Goal: Task Accomplishment & Management: Complete application form

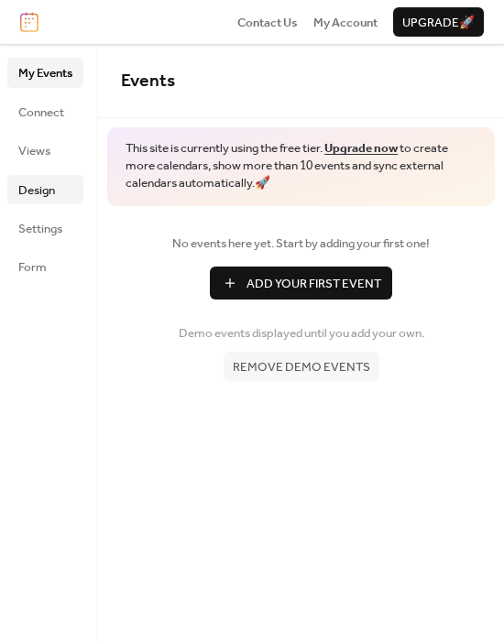
click at [47, 181] on span "Design" at bounding box center [36, 190] width 37 height 18
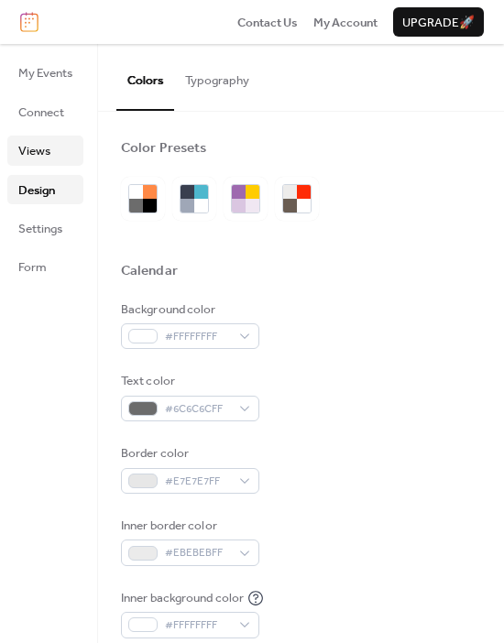
click at [58, 148] on link "Views" at bounding box center [45, 149] width 76 height 29
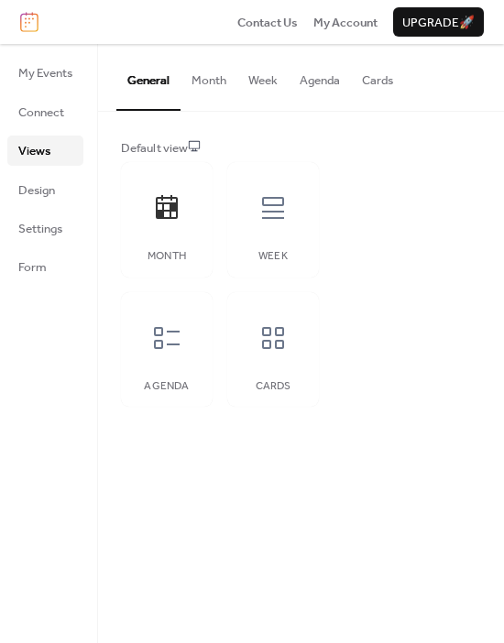
click at [52, 249] on ul "My Events Connect Views Design Settings Form" at bounding box center [45, 169] width 76 height 223
click at [44, 267] on span "Form" at bounding box center [32, 267] width 28 height 18
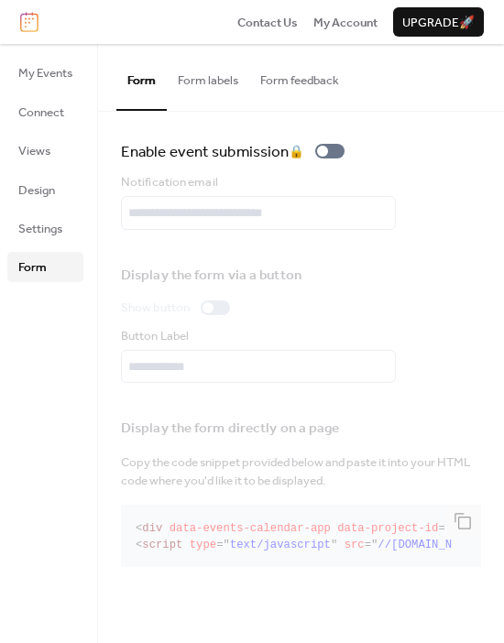
click at [202, 87] on button "Form labels" at bounding box center [208, 76] width 82 height 64
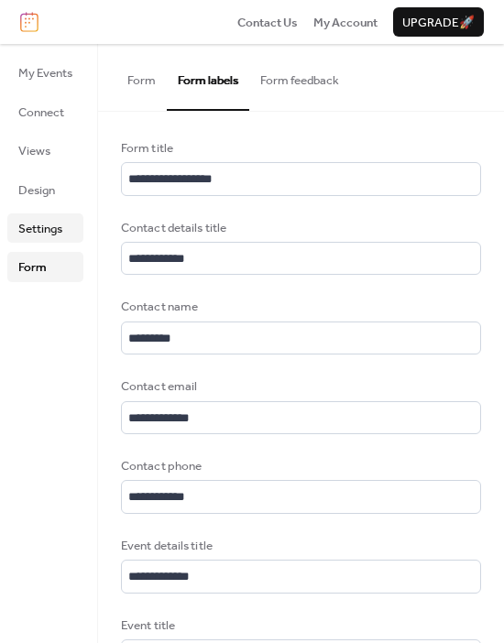
click at [64, 231] on link "Settings" at bounding box center [45, 227] width 76 height 29
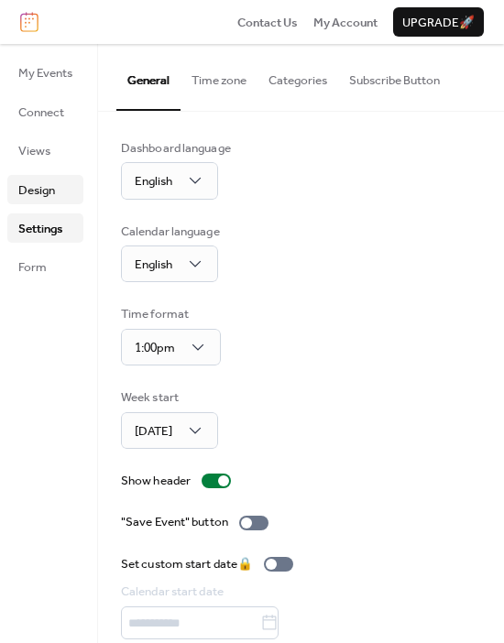
click at [38, 195] on span "Design" at bounding box center [36, 190] width 37 height 18
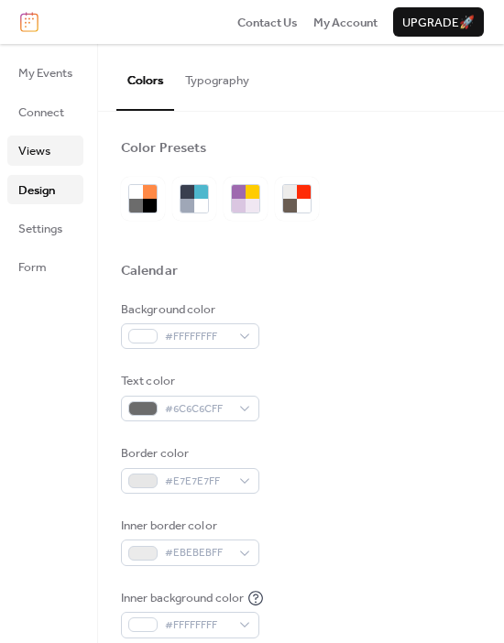
click at [35, 160] on span "Views" at bounding box center [34, 151] width 32 height 18
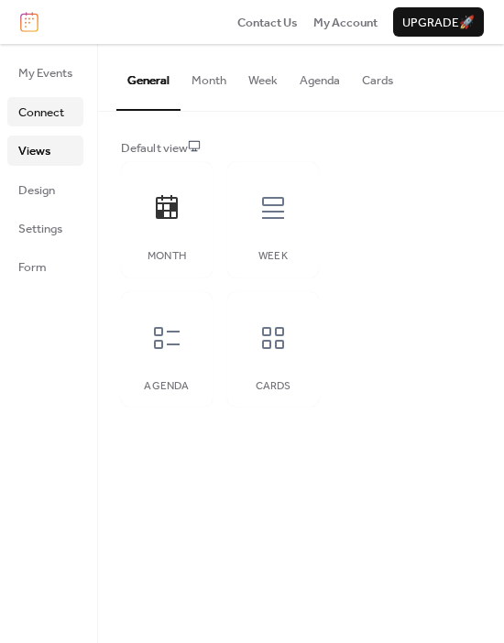
click at [32, 124] on link "Connect" at bounding box center [45, 111] width 76 height 29
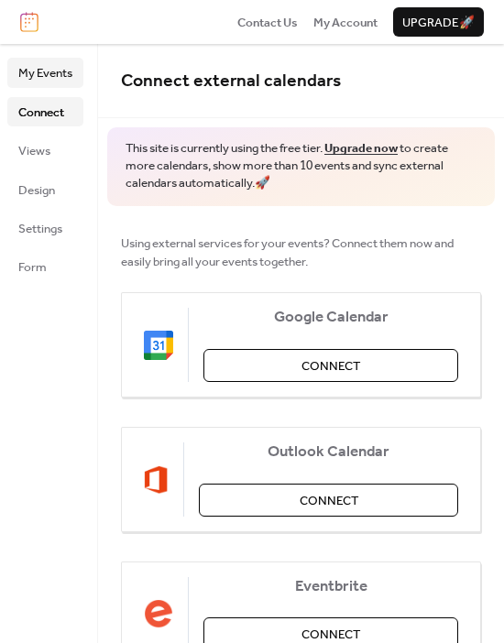
click at [64, 71] on span "My Events" at bounding box center [45, 73] width 54 height 18
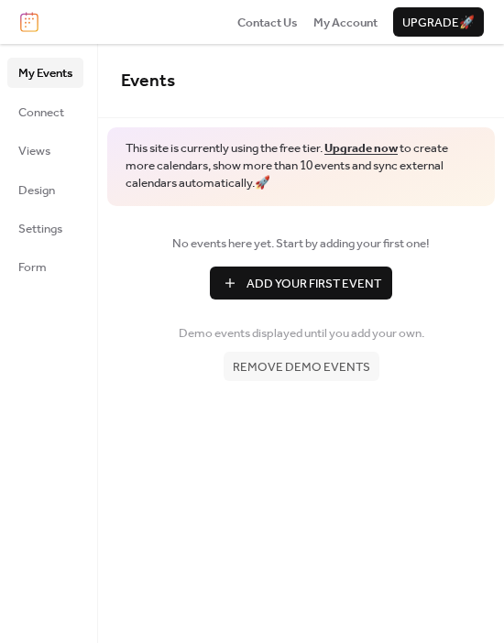
click at [285, 275] on span "Add Your First Event" at bounding box center [313, 284] width 135 height 18
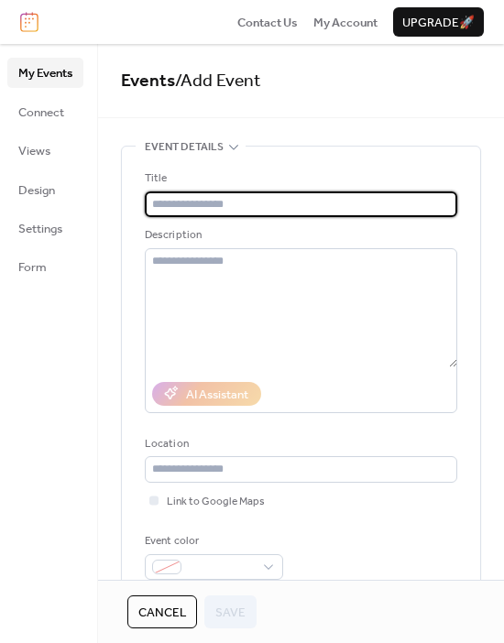
click at [249, 203] on input "text" at bounding box center [301, 204] width 312 height 26
click at [230, 209] on input "text" at bounding box center [301, 204] width 312 height 26
type input "****"
click at [220, 604] on span "Save" at bounding box center [230, 612] width 30 height 18
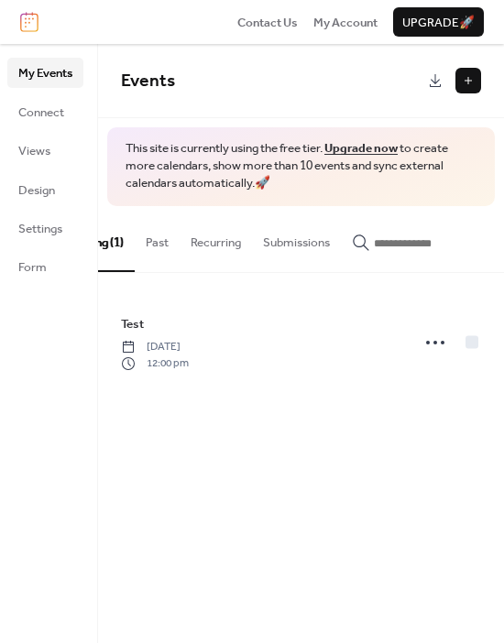
scroll to position [0, 76]
click at [35, 18] on img at bounding box center [29, 22] width 18 height 20
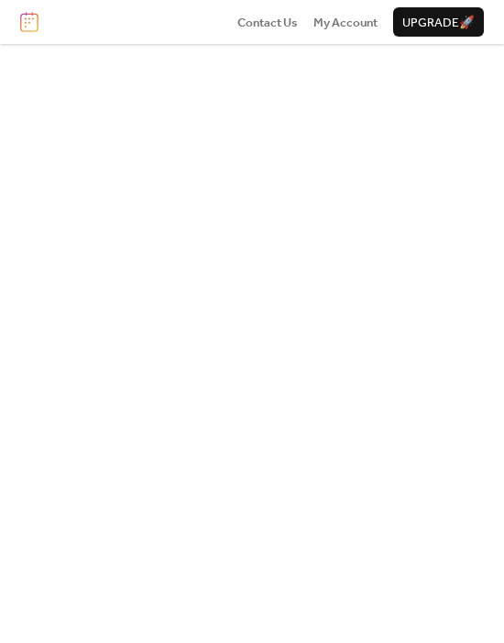
click at [30, 26] on img at bounding box center [29, 22] width 18 height 20
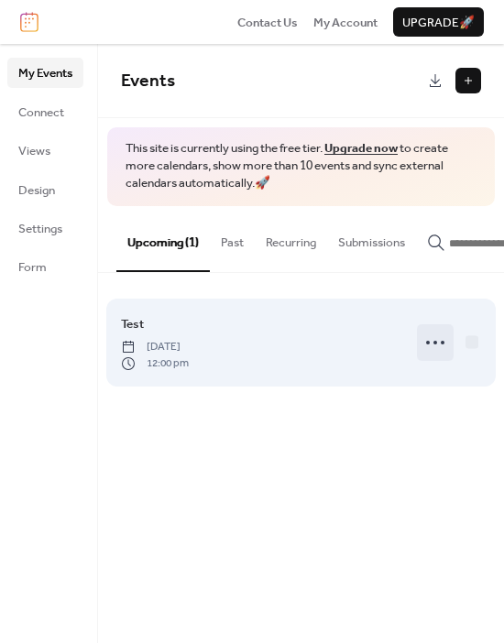
click at [444, 357] on icon at bounding box center [434, 342] width 29 height 29
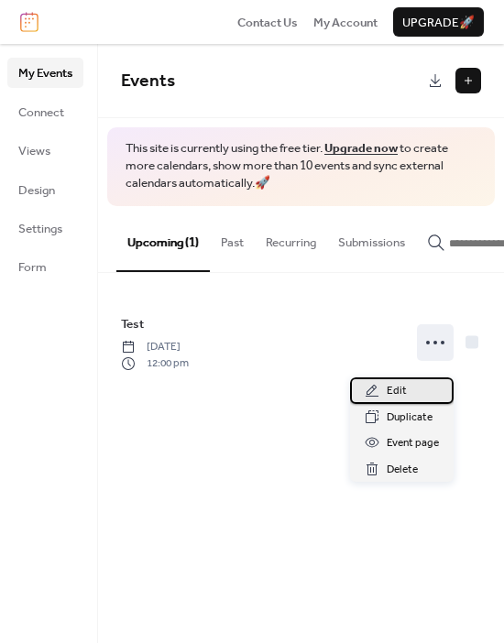
click at [396, 394] on span "Edit" at bounding box center [396, 391] width 20 height 18
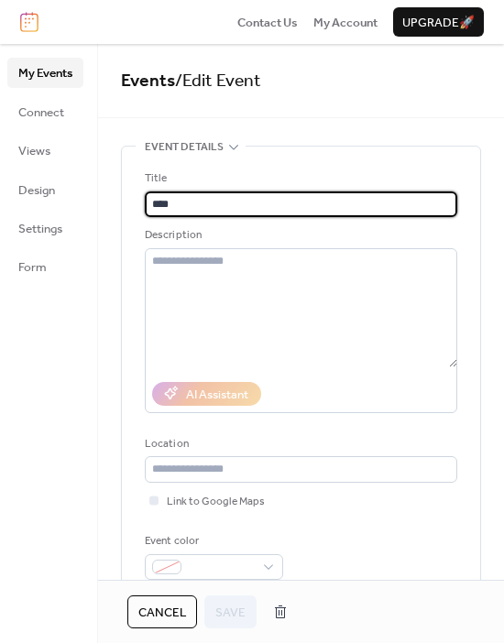
click at [224, 195] on input "****" at bounding box center [301, 204] width 312 height 26
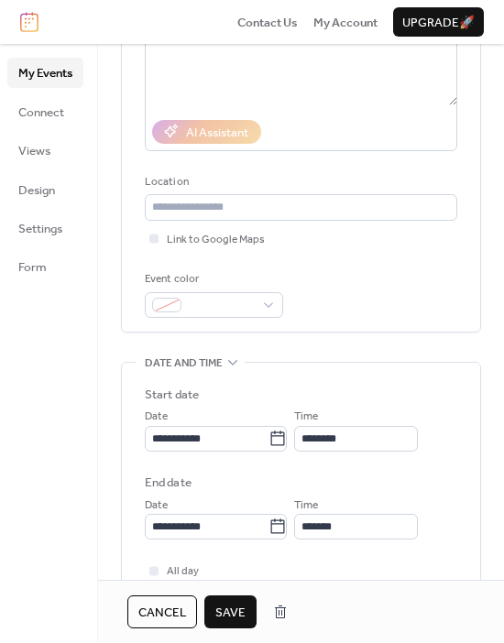
scroll to position [275, 0]
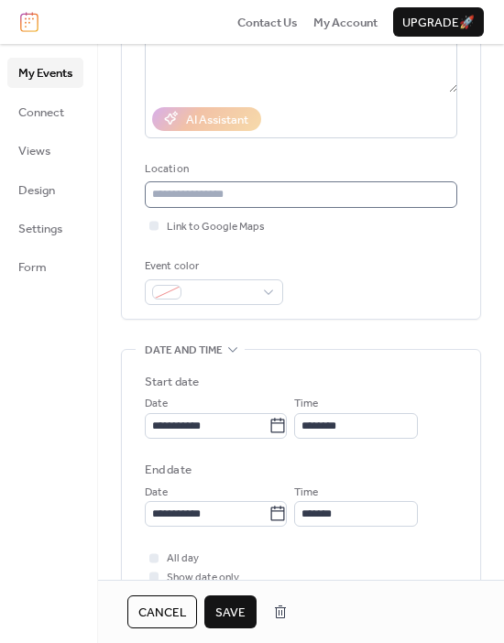
type input "**********"
click at [256, 193] on input "text" at bounding box center [301, 194] width 312 height 26
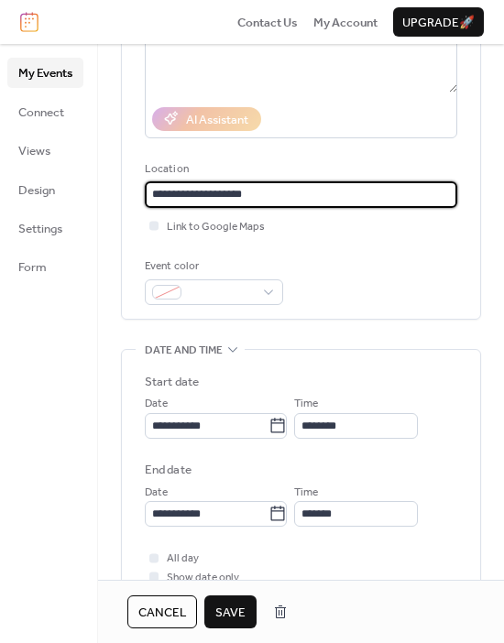
type input "**********"
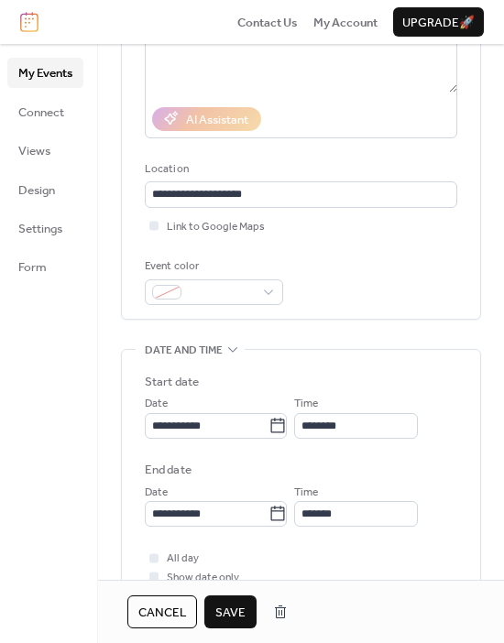
click at [306, 234] on div "Link to Google Maps" at bounding box center [301, 226] width 312 height 18
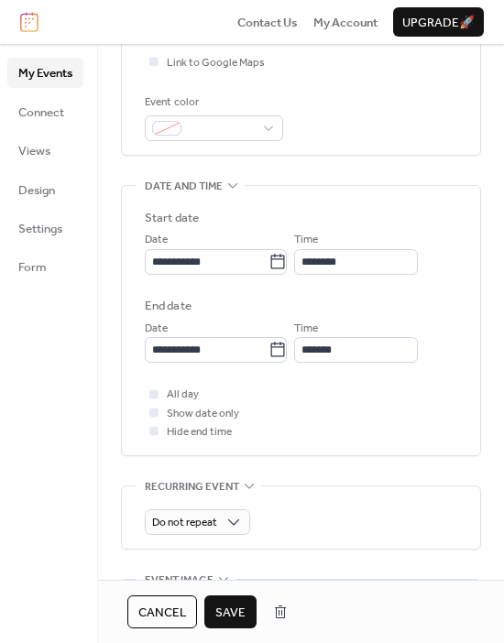
scroll to position [457, 0]
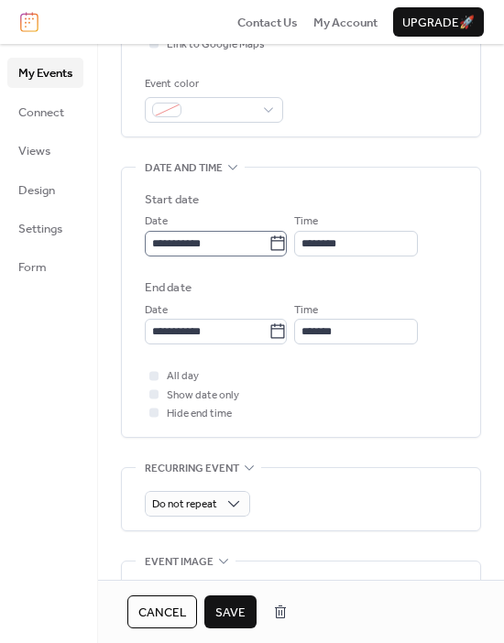
click at [281, 241] on icon at bounding box center [277, 243] width 18 height 18
click at [268, 241] on input "**********" at bounding box center [207, 244] width 124 height 26
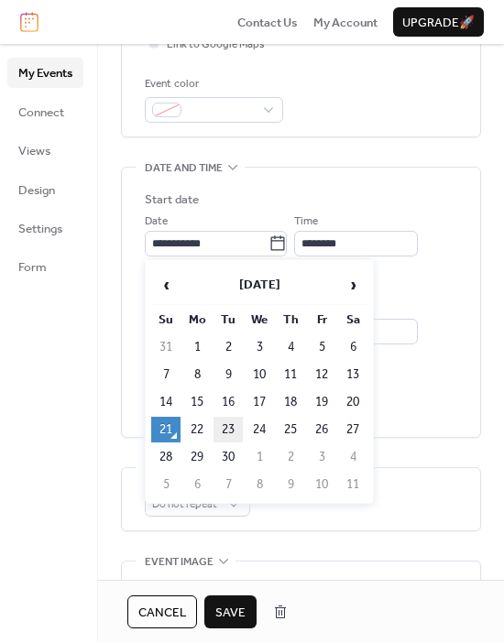
click at [221, 426] on td "23" at bounding box center [227, 430] width 29 height 26
type input "**********"
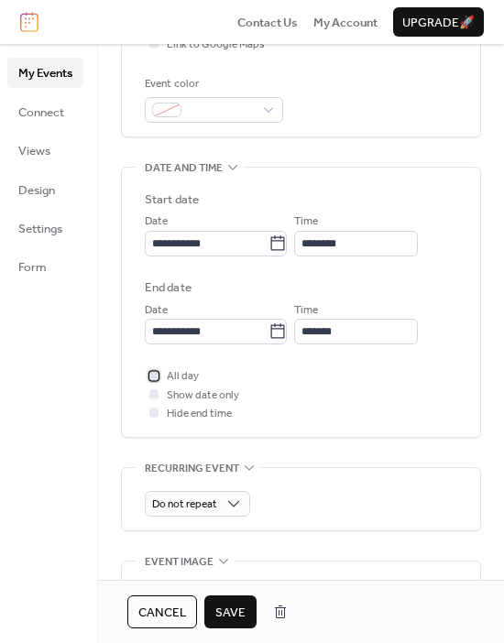
click at [155, 374] on div at bounding box center [153, 375] width 9 height 9
click at [67, 363] on div "My Events Connect Views Design Settings Form" at bounding box center [49, 343] width 98 height 599
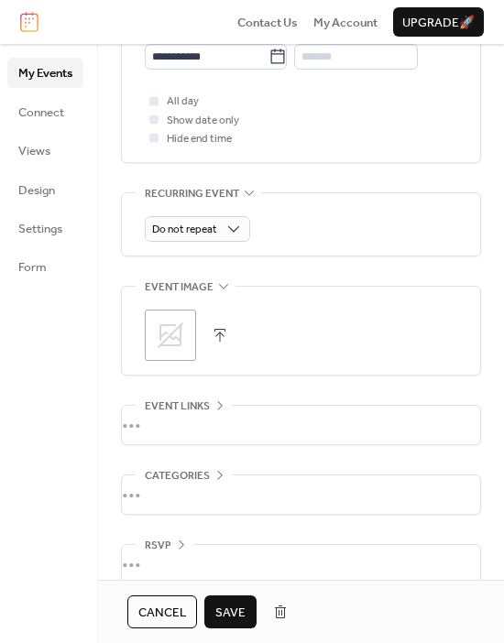
scroll to position [754, 0]
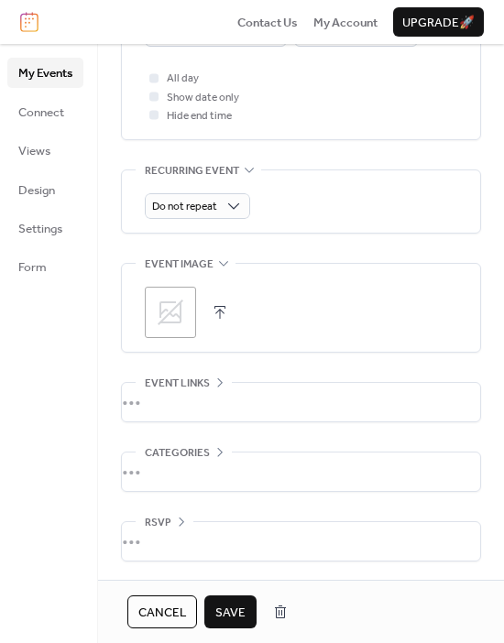
click at [216, 452] on div "•••" at bounding box center [301, 471] width 358 height 38
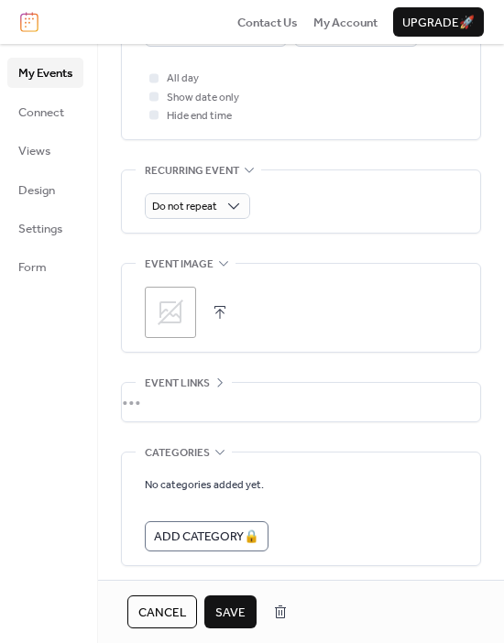
scroll to position [828, 0]
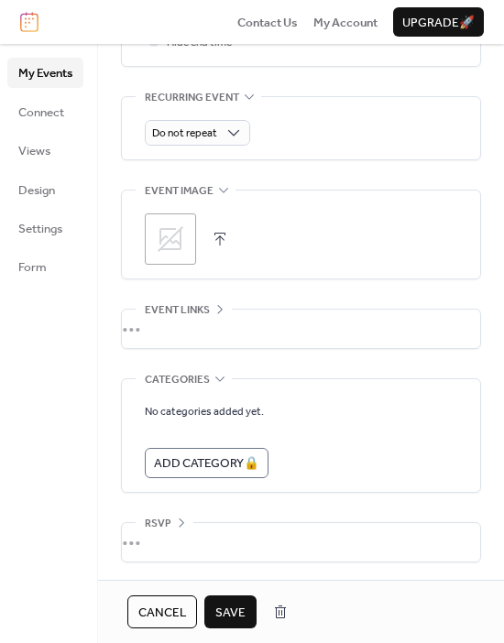
click at [245, 611] on button "Save" at bounding box center [230, 611] width 52 height 33
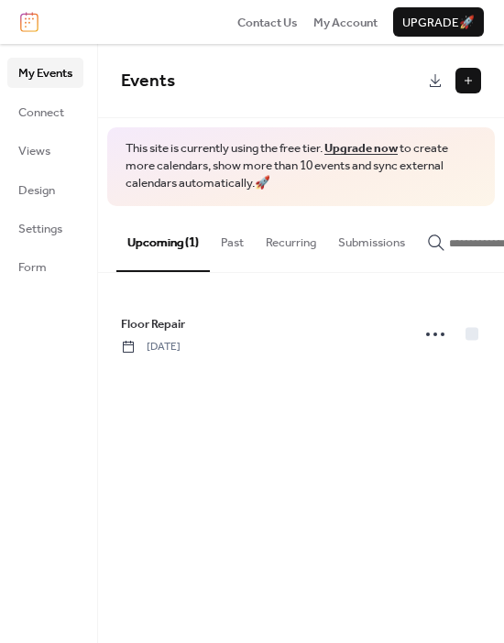
scroll to position [0, 87]
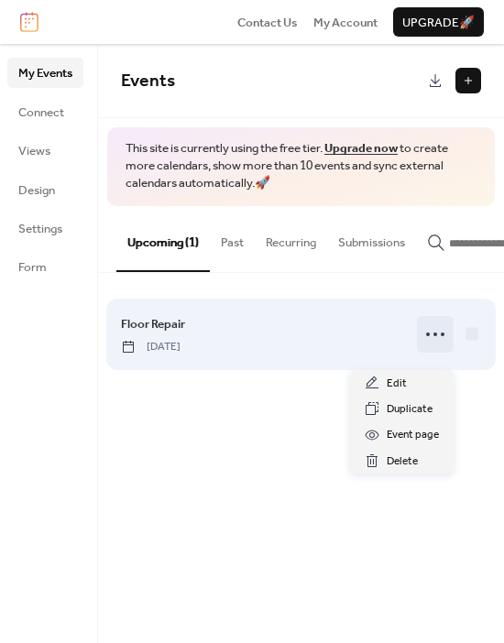
click at [426, 343] on icon at bounding box center [434, 334] width 29 height 29
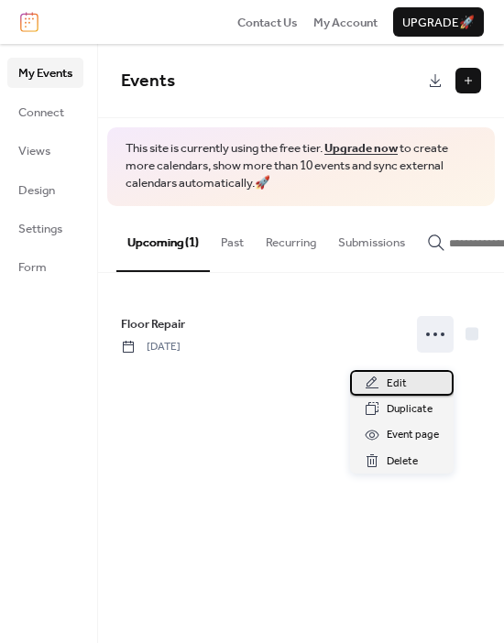
click at [406, 375] on div "Edit" at bounding box center [401, 383] width 103 height 26
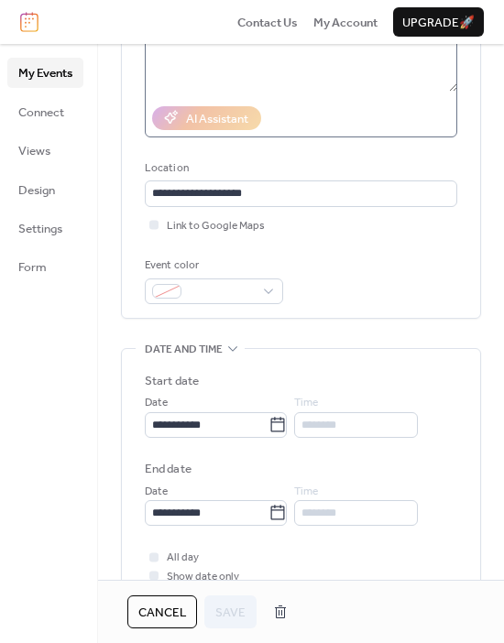
scroll to position [365, 0]
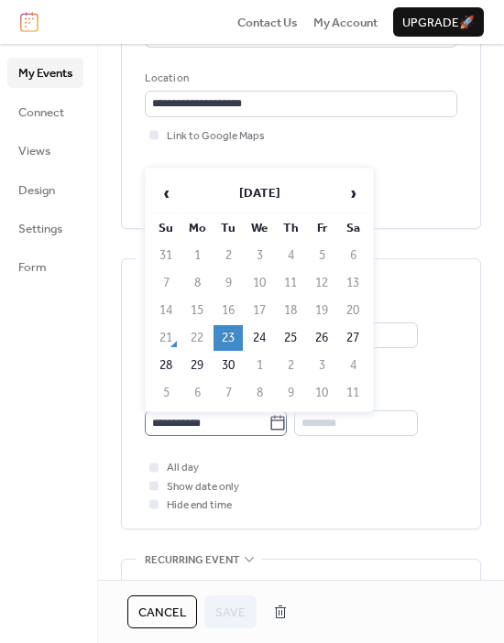
click at [285, 417] on icon at bounding box center [278, 422] width 14 height 15
click at [268, 417] on input "**********" at bounding box center [207, 423] width 124 height 26
click at [286, 336] on td "25" at bounding box center [290, 338] width 29 height 26
type input "**********"
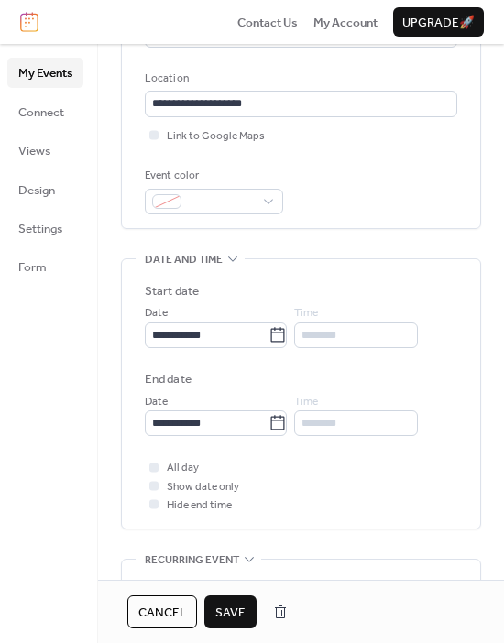
click at [233, 616] on span "Save" at bounding box center [230, 612] width 30 height 18
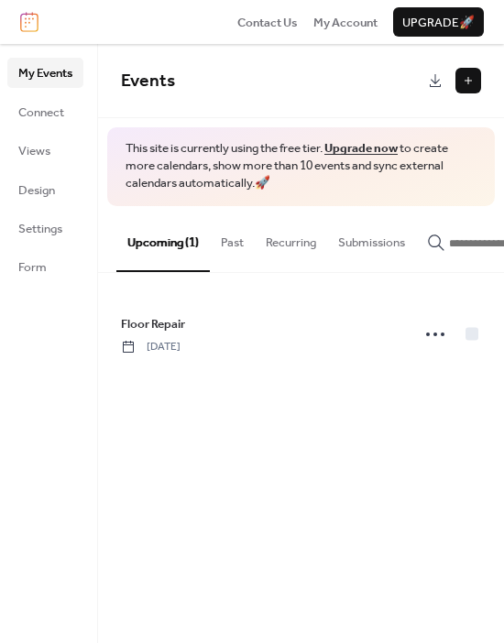
click at [382, 252] on button "Submissions" at bounding box center [371, 238] width 89 height 64
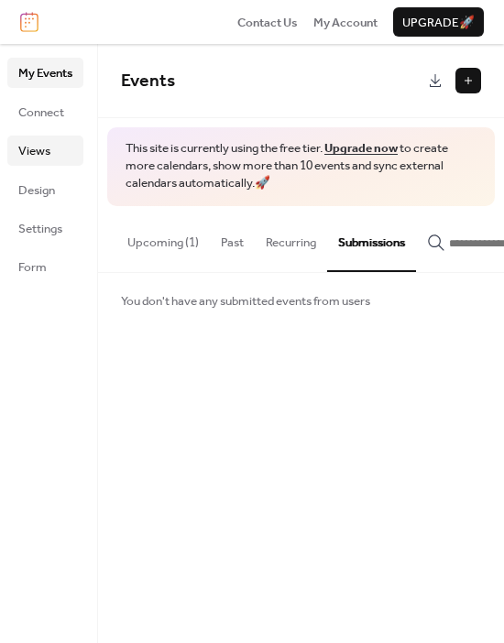
click at [21, 159] on span "Views" at bounding box center [34, 151] width 32 height 18
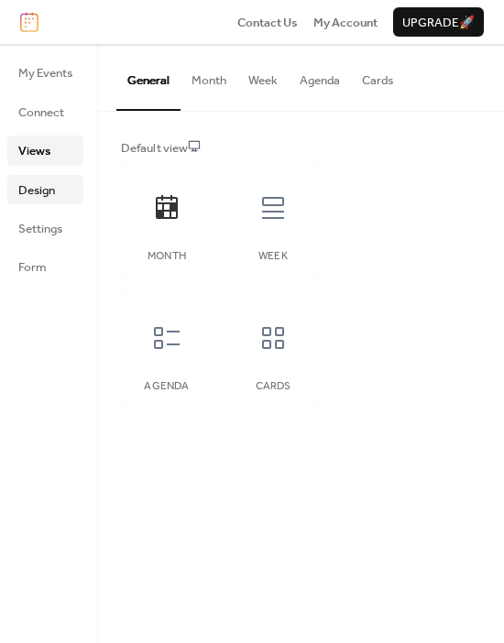
click at [32, 200] on span "Design" at bounding box center [36, 190] width 37 height 18
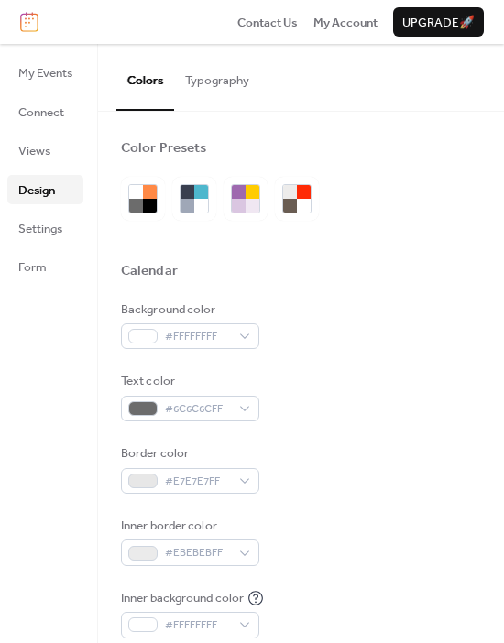
drag, startPoint x: 32, startPoint y: 201, endPoint x: 376, endPoint y: 272, distance: 351.4
click at [377, 272] on div "Calendar" at bounding box center [301, 273] width 360 height 23
click at [45, 233] on span "Settings" at bounding box center [40, 229] width 44 height 18
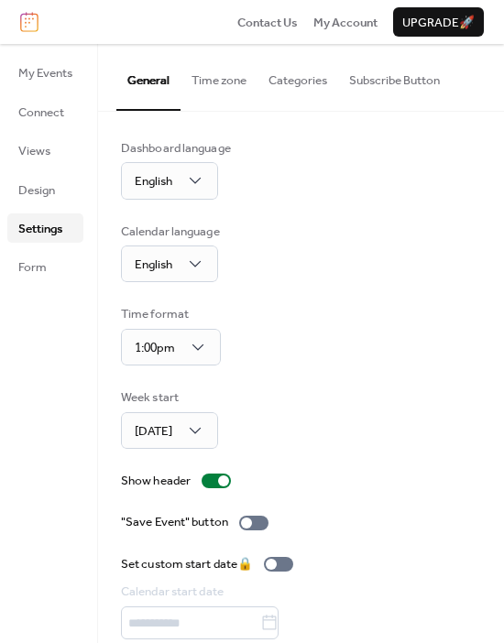
click at [313, 87] on button "Categories" at bounding box center [297, 76] width 81 height 64
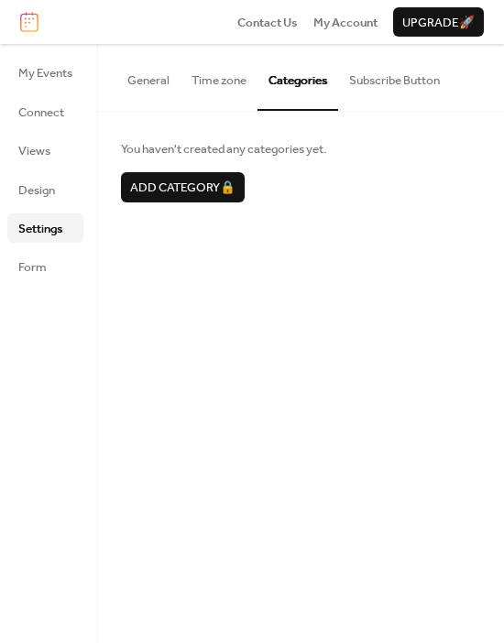
click at [371, 84] on button "Subscribe Button" at bounding box center [394, 76] width 113 height 64
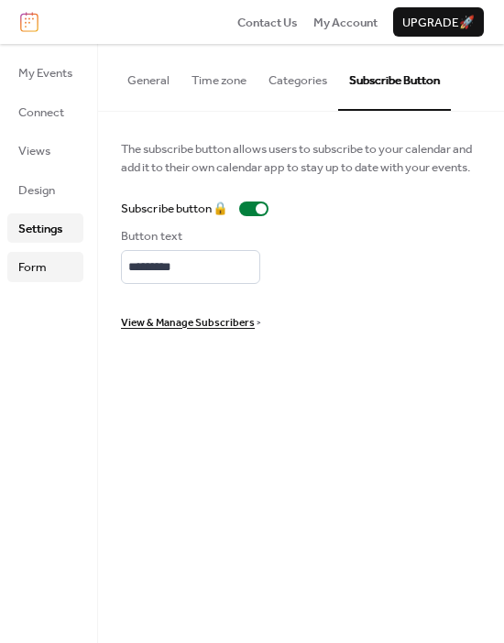
click at [37, 271] on span "Form" at bounding box center [32, 267] width 28 height 18
